Goal: Task Accomplishment & Management: Use online tool/utility

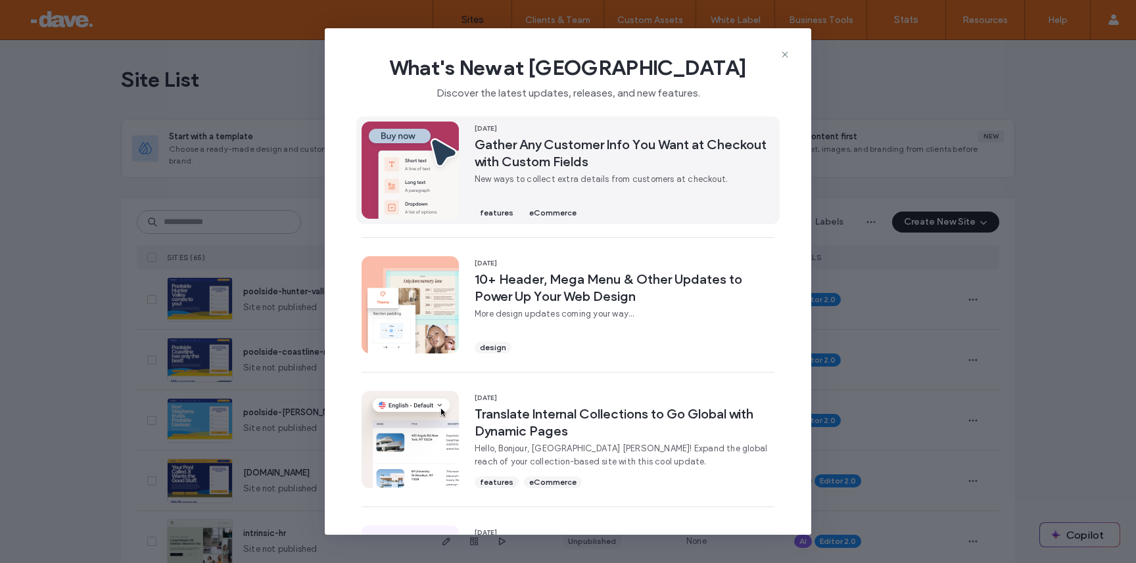
click at [578, 186] on div "11 Aug, 2025 Gather Any Customer Info You Want at Checkout with Custom Fields N…" at bounding box center [625, 170] width 300 height 97
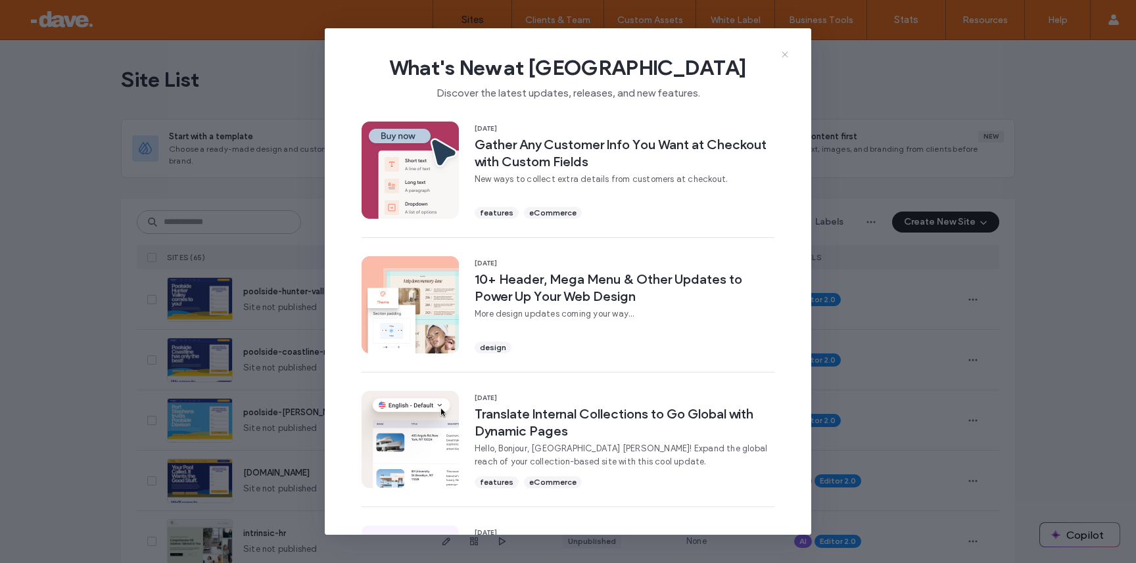
click at [786, 51] on icon at bounding box center [785, 54] width 11 height 11
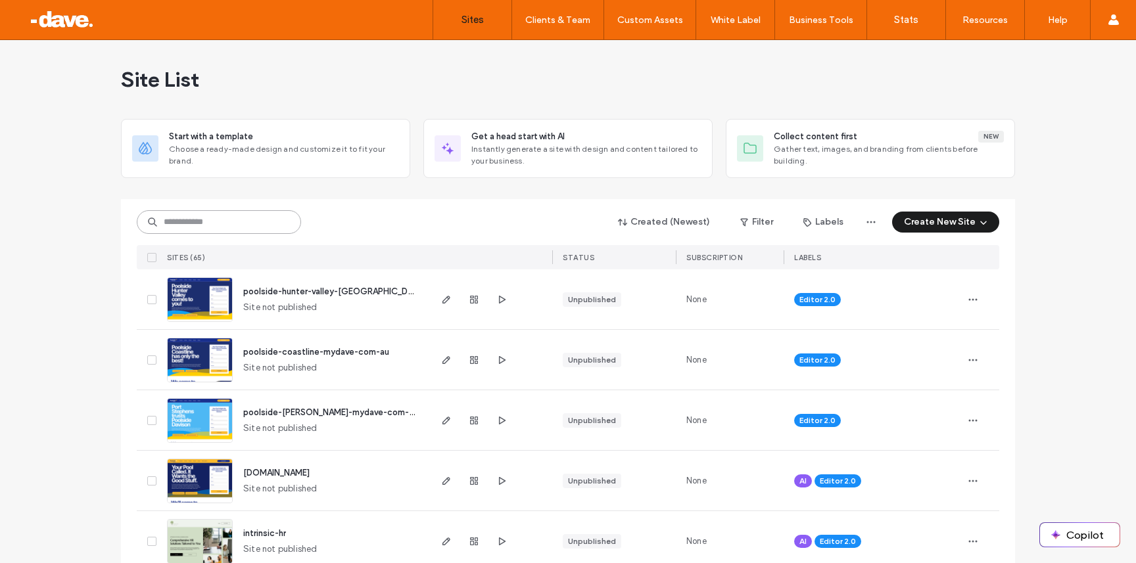
click at [198, 221] on input at bounding box center [219, 222] width 164 height 24
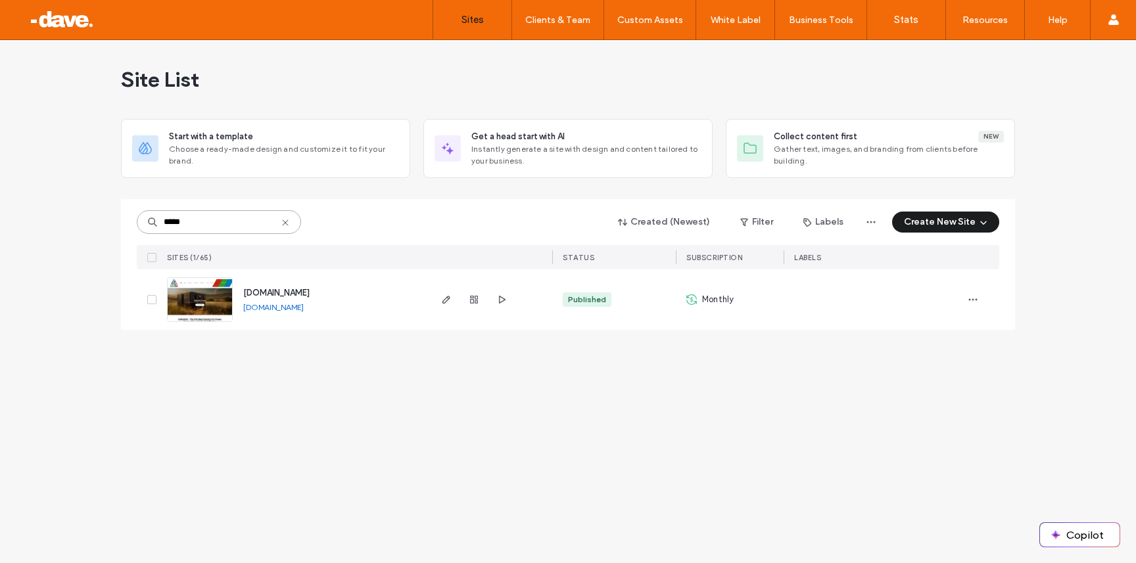
type input "*****"
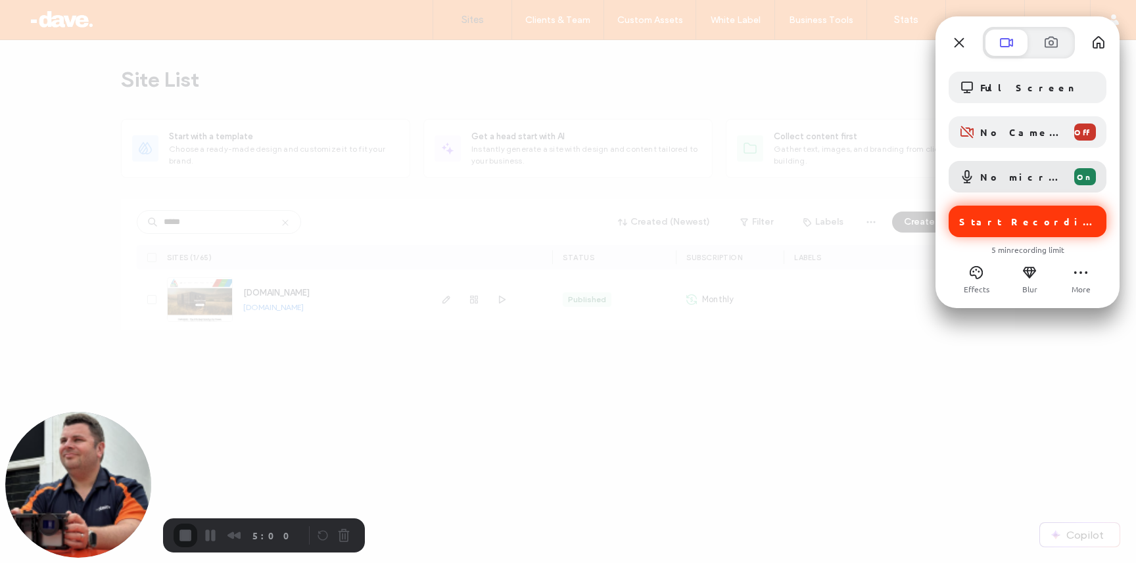
click at [975, 223] on span "Start Recording" at bounding box center [1027, 222] width 137 height 12
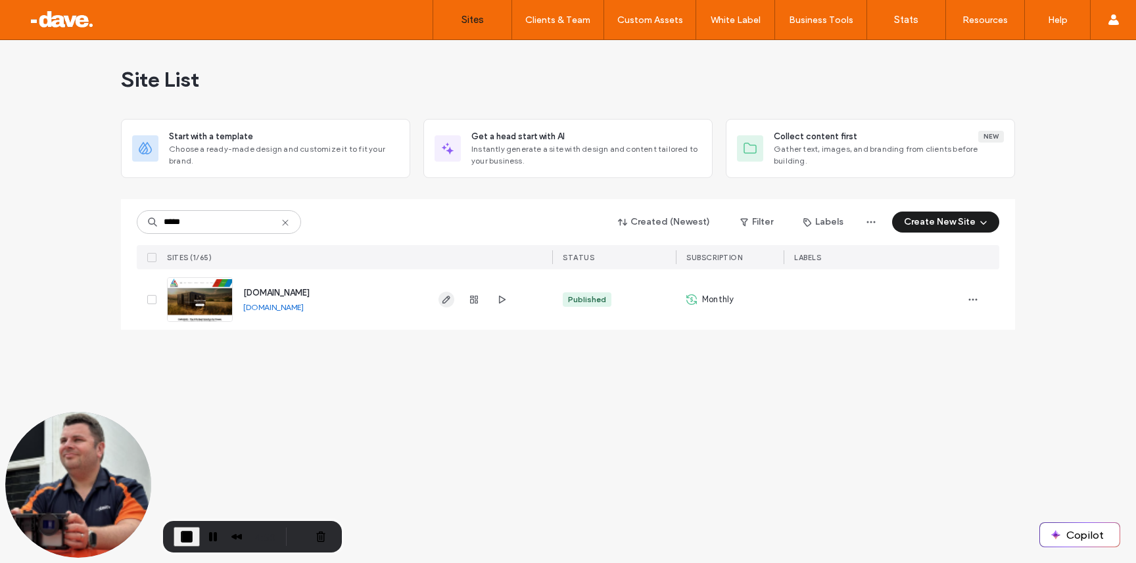
click at [450, 300] on icon "button" at bounding box center [446, 299] width 11 height 11
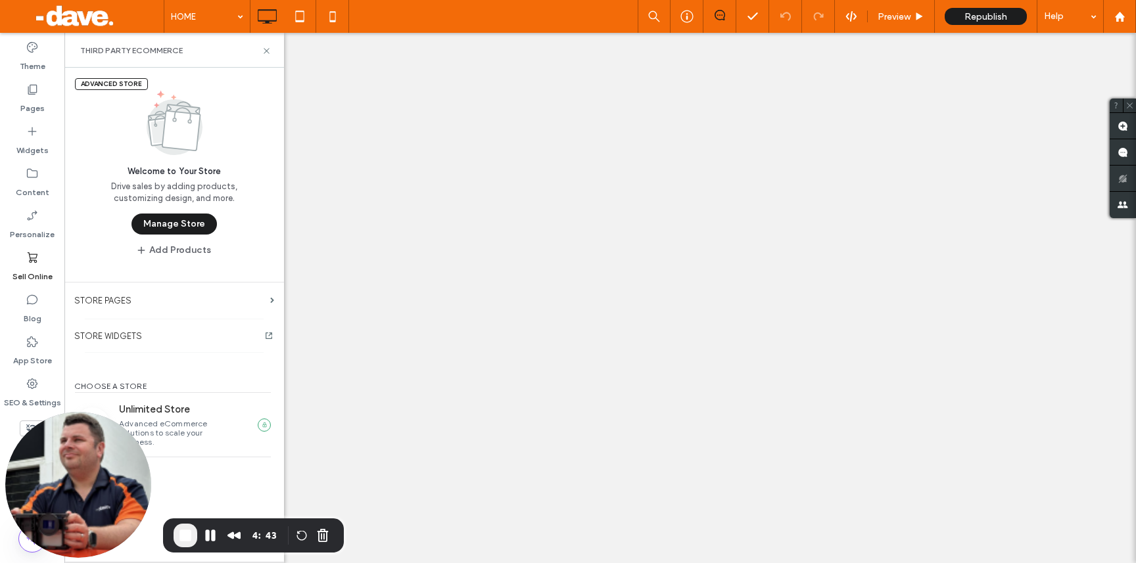
click at [169, 224] on button "Manage Store" at bounding box center [173, 224] width 85 height 21
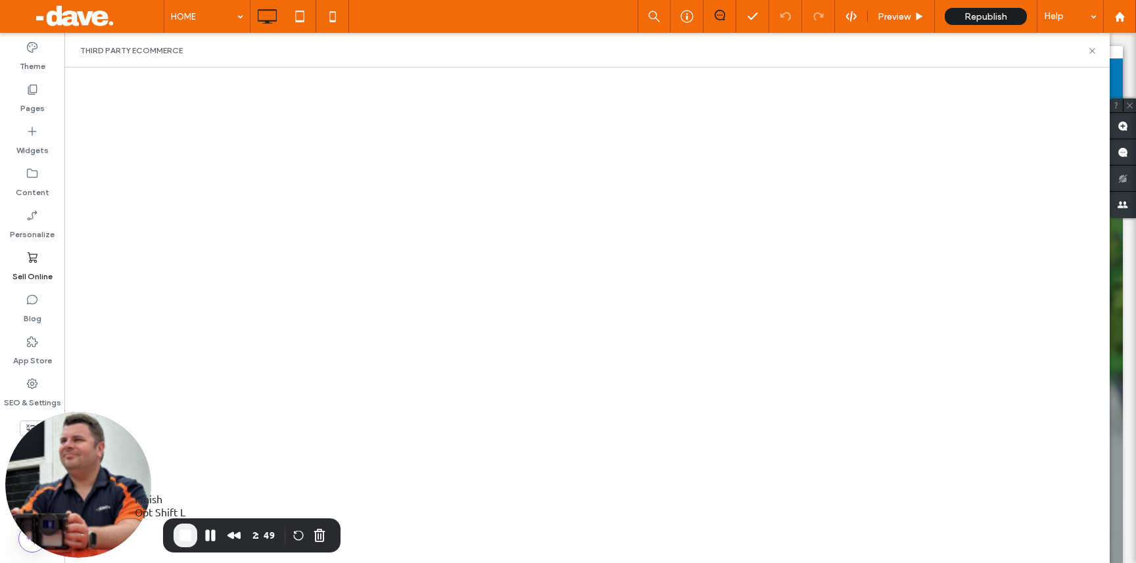
click at [187, 538] on span "End Recording" at bounding box center [185, 536] width 16 height 16
